Goal: Find specific page/section: Find specific page/section

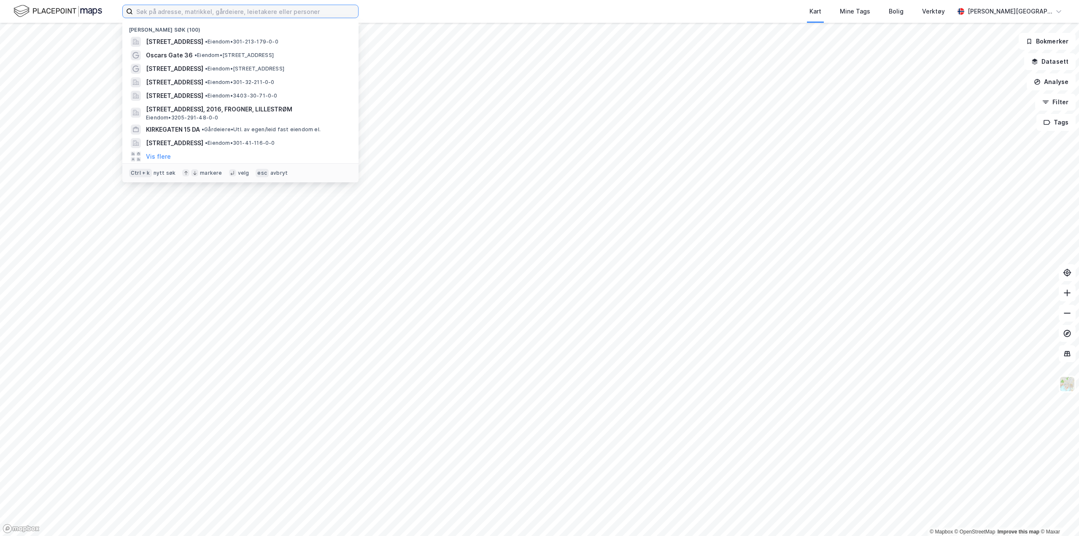
click at [177, 10] on input at bounding box center [245, 11] width 225 height 13
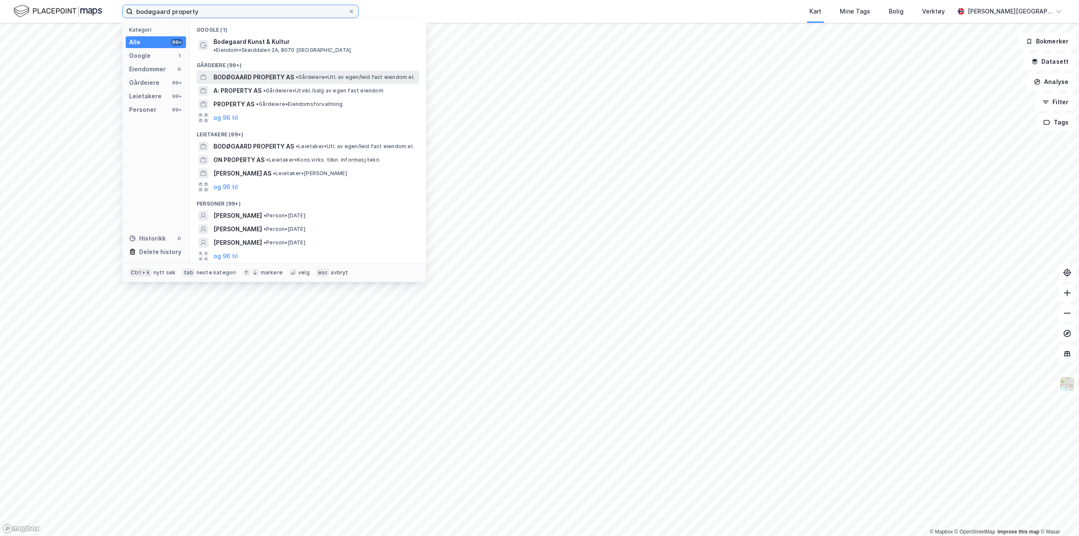
type input "bodøgaard property"
